Goal: Task Accomplishment & Management: Use online tool/utility

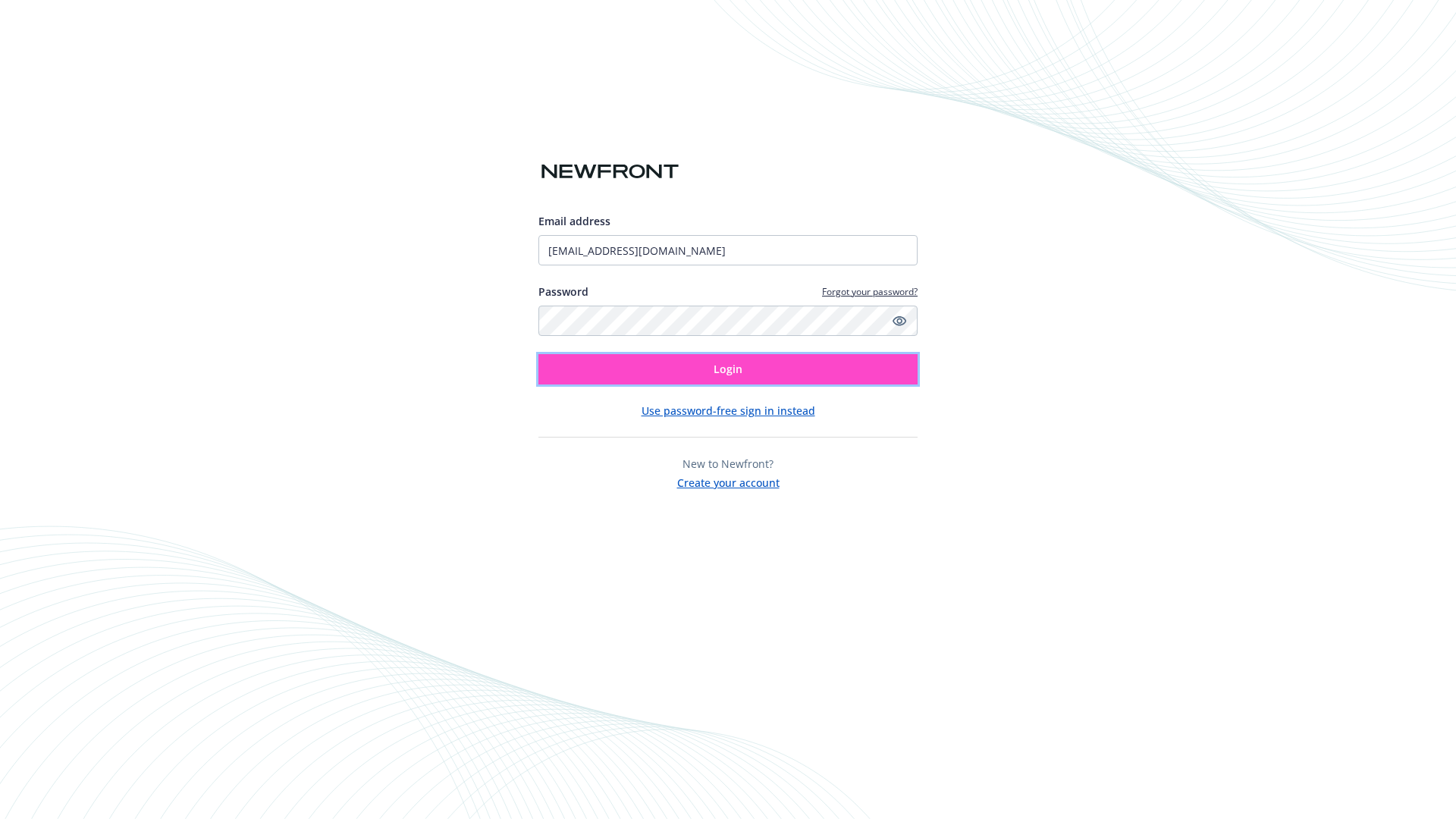
click at [728, 369] on span "Login" at bounding box center [728, 368] width 29 height 15
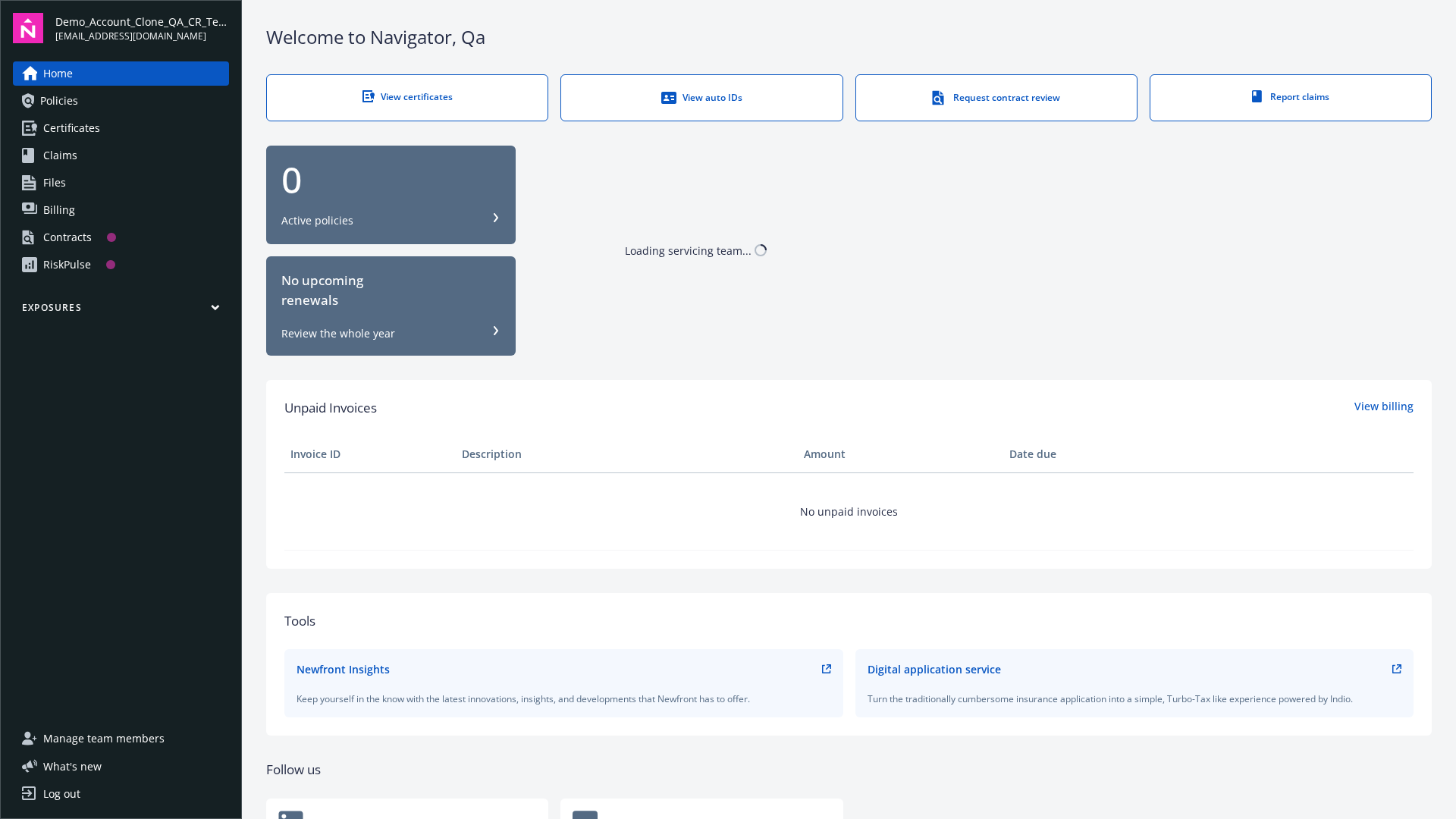
click at [142, 28] on span "Demo_Account_Clone_QA_CR_Tests_Prospect" at bounding box center [142, 21] width 174 height 16
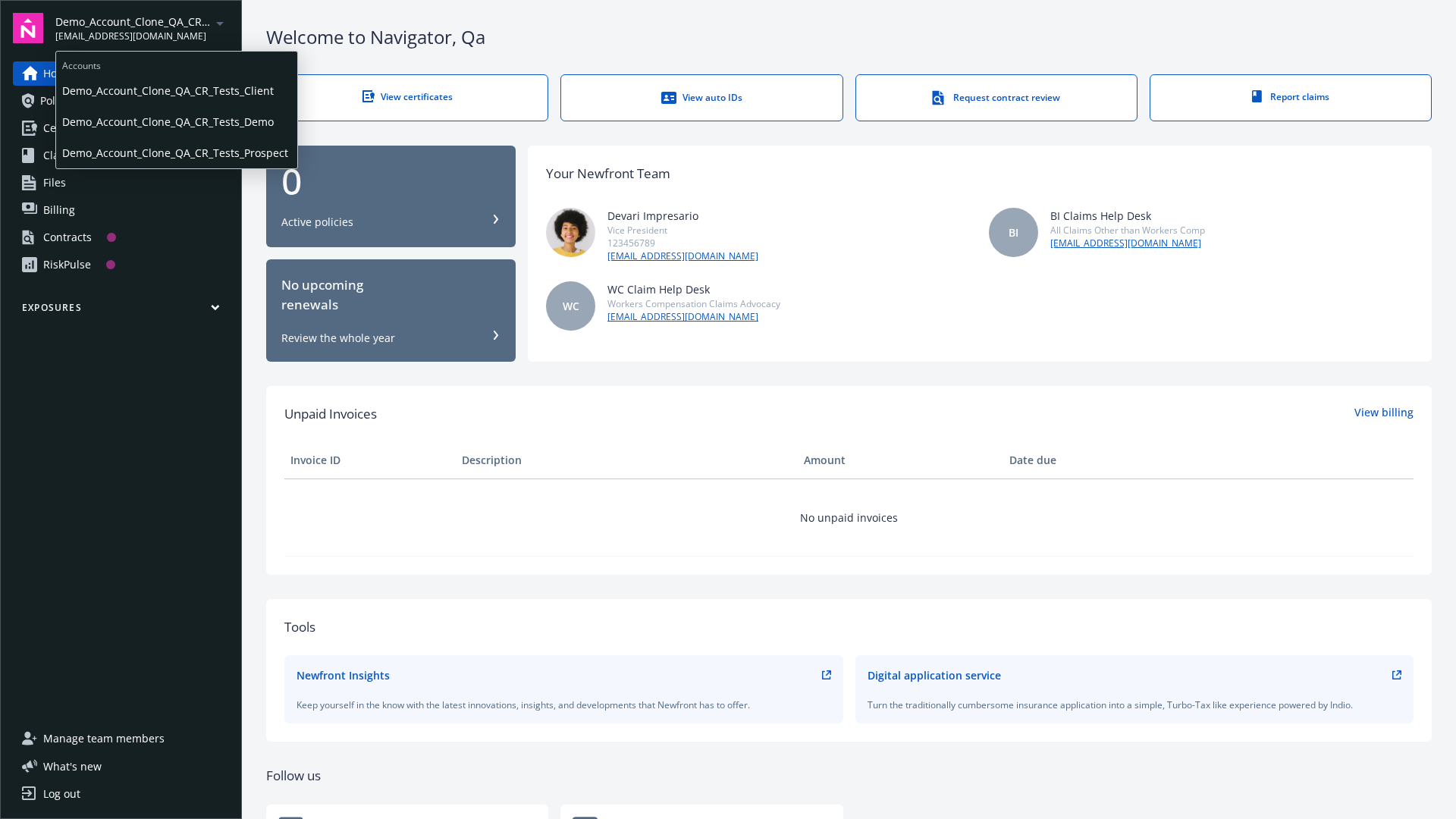
click at [175, 91] on span "Demo_Account_Clone_QA_CR_Tests_Client" at bounding box center [177, 91] width 229 height 31
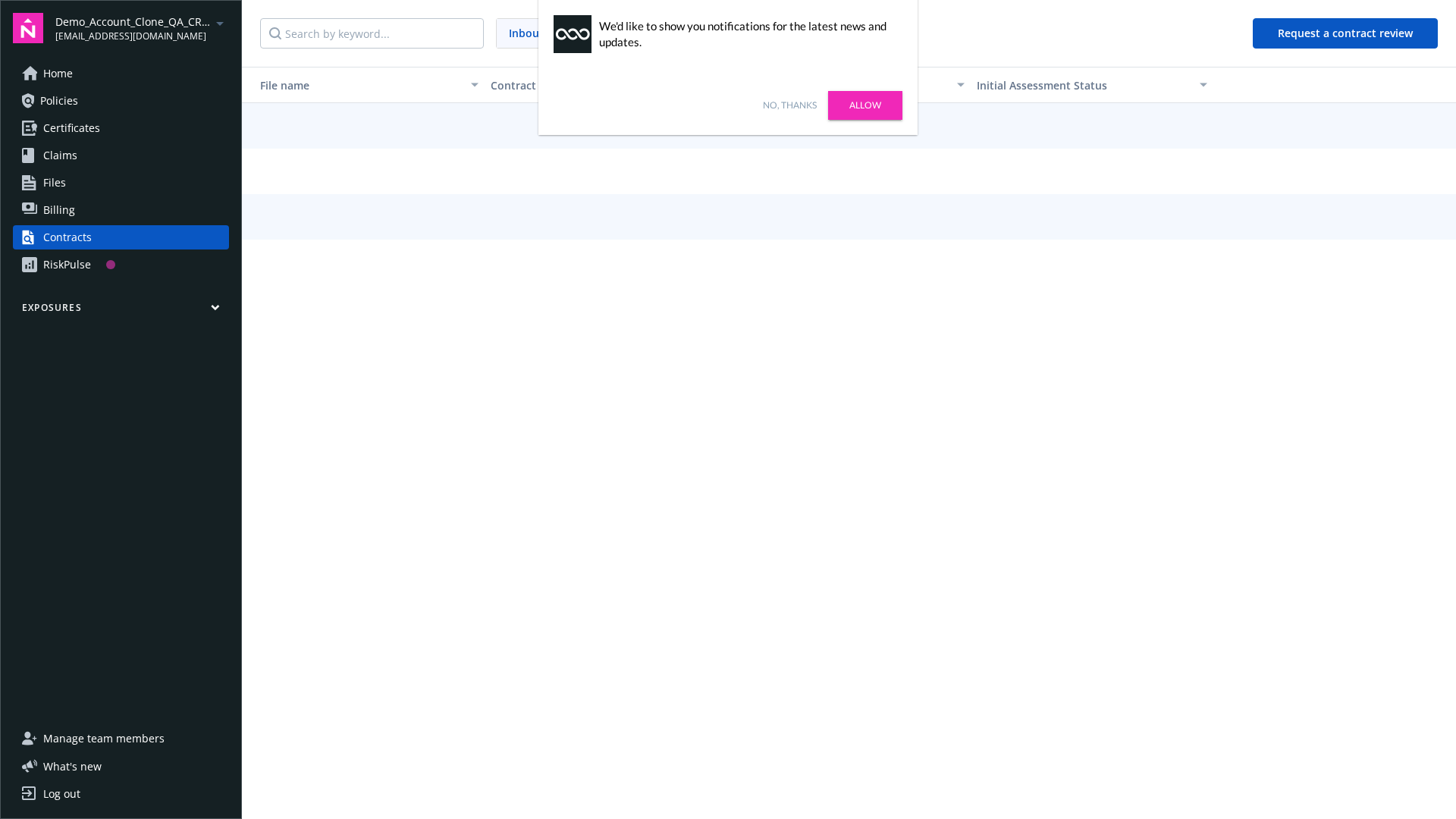
click at [790, 105] on link "No, thanks" at bounding box center [789, 105] width 54 height 14
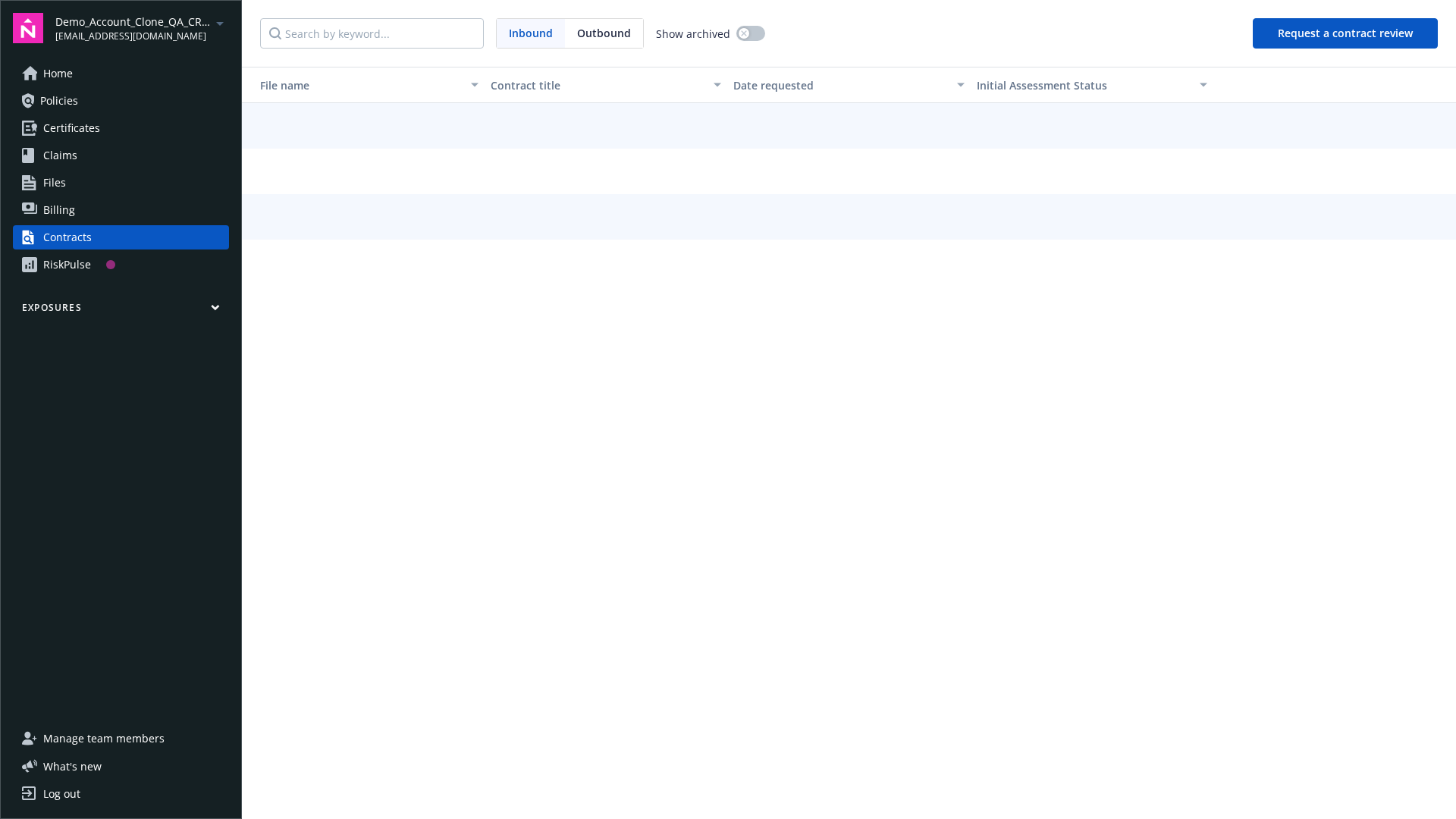
click at [1347, 33] on button "Request a contract review" at bounding box center [1346, 32] width 185 height 30
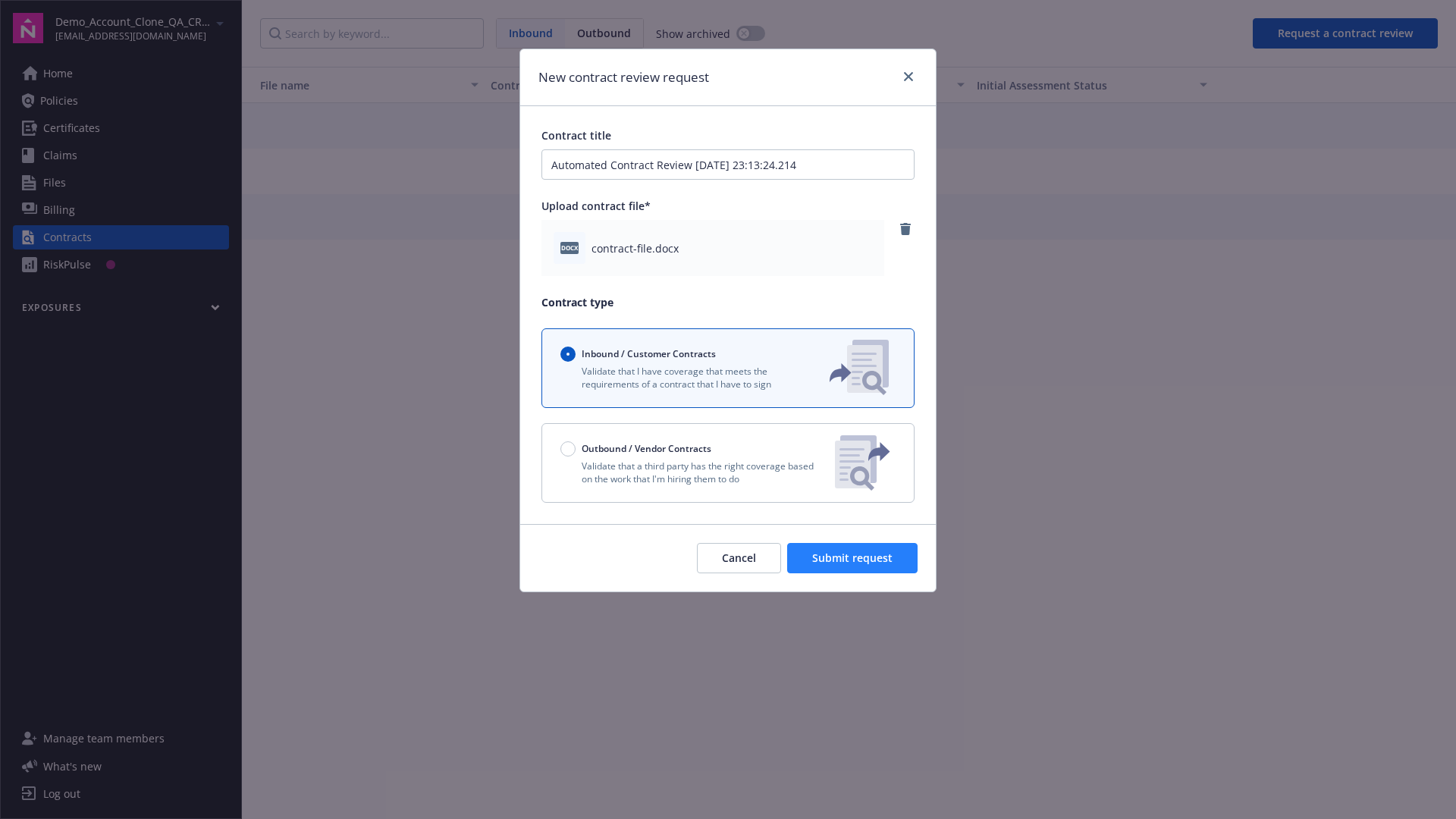
type input "Automated Contract Review 09-19-2025 23:13:24.214"
click at [853, 558] on span "Submit request" at bounding box center [852, 557] width 80 height 15
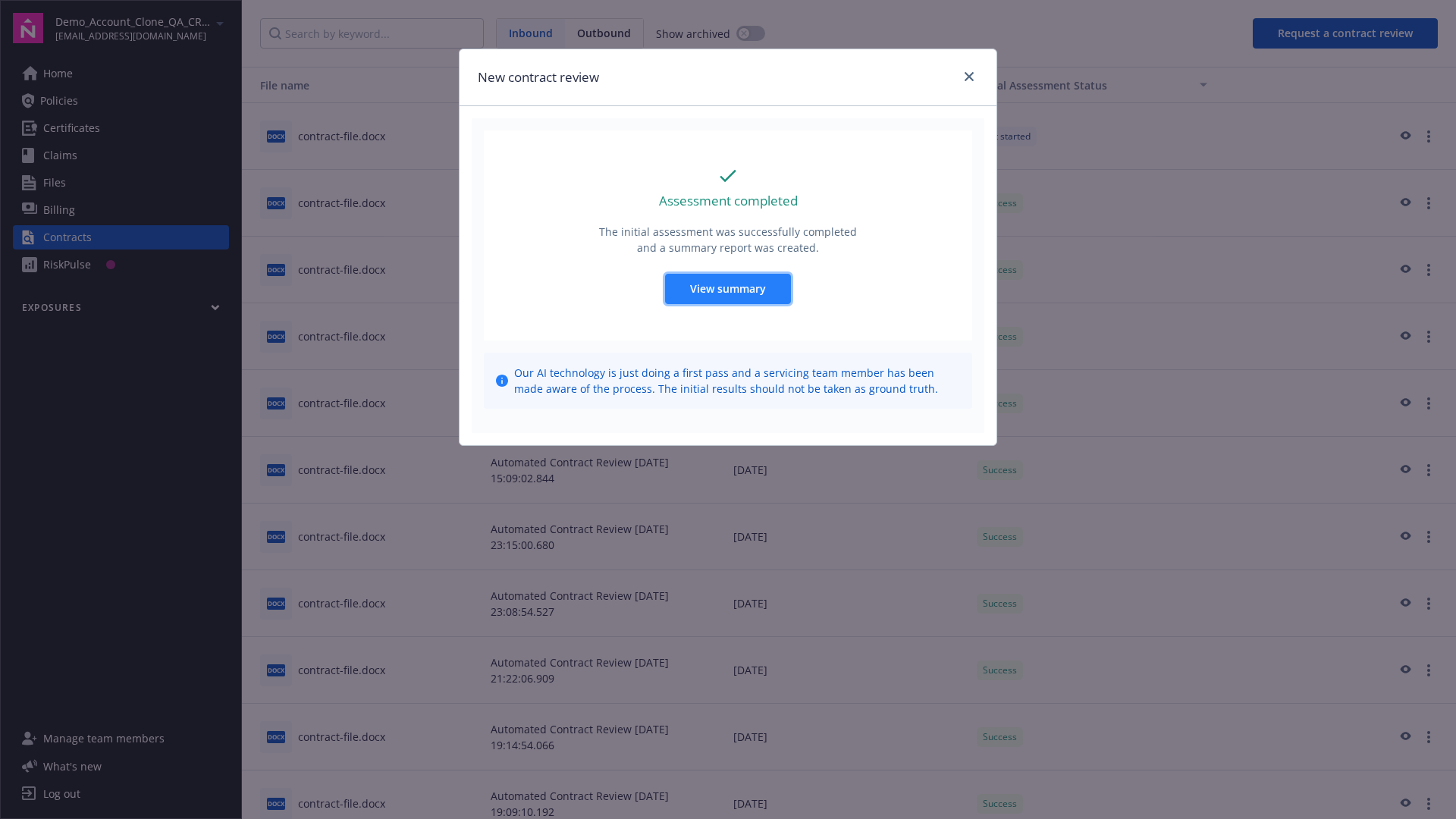
click at [728, 288] on span "View summary" at bounding box center [728, 288] width 76 height 15
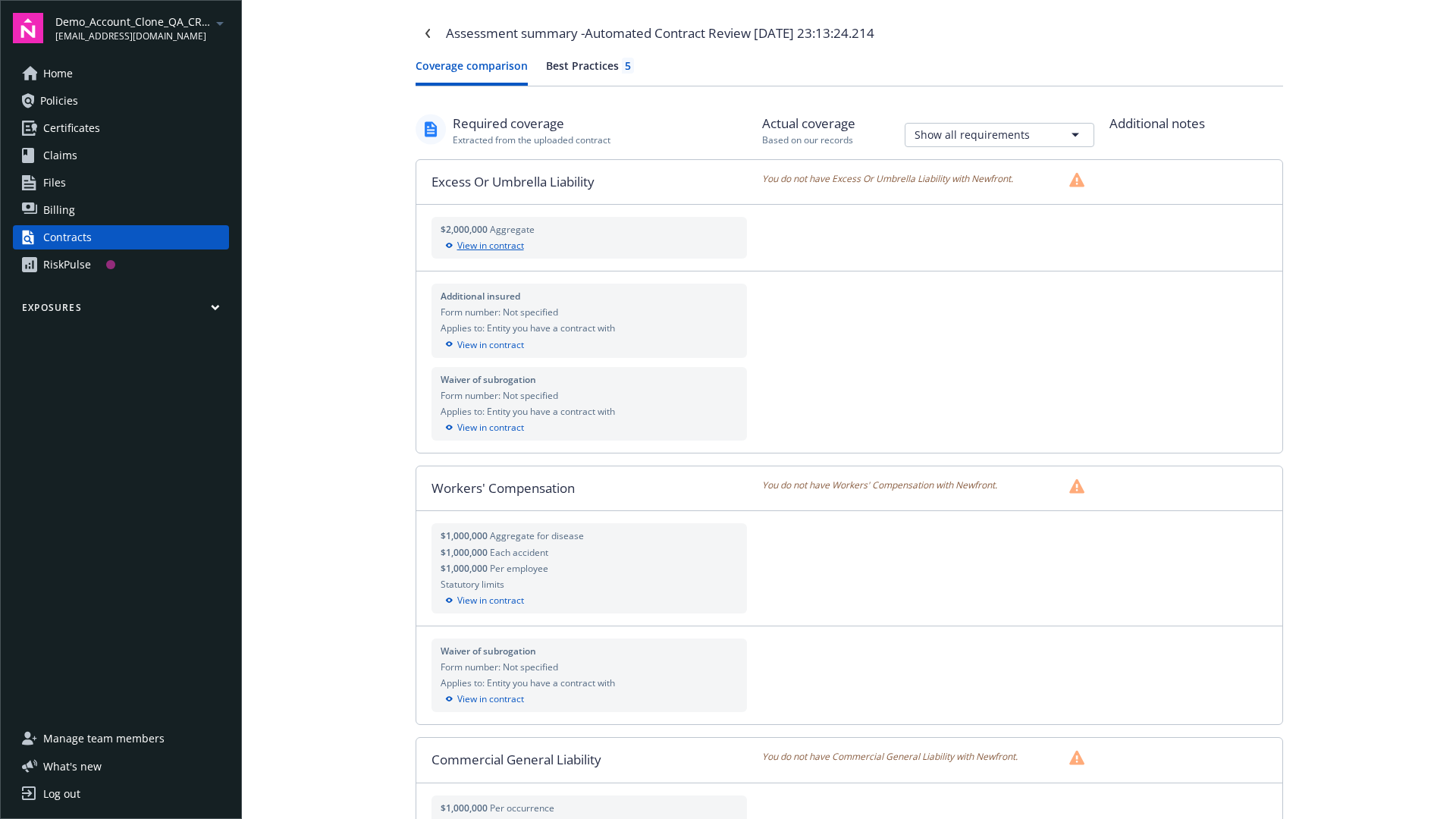
click at [588, 245] on div "View in contract" at bounding box center [589, 245] width 298 height 14
